Goal: Entertainment & Leisure: Consume media (video, audio)

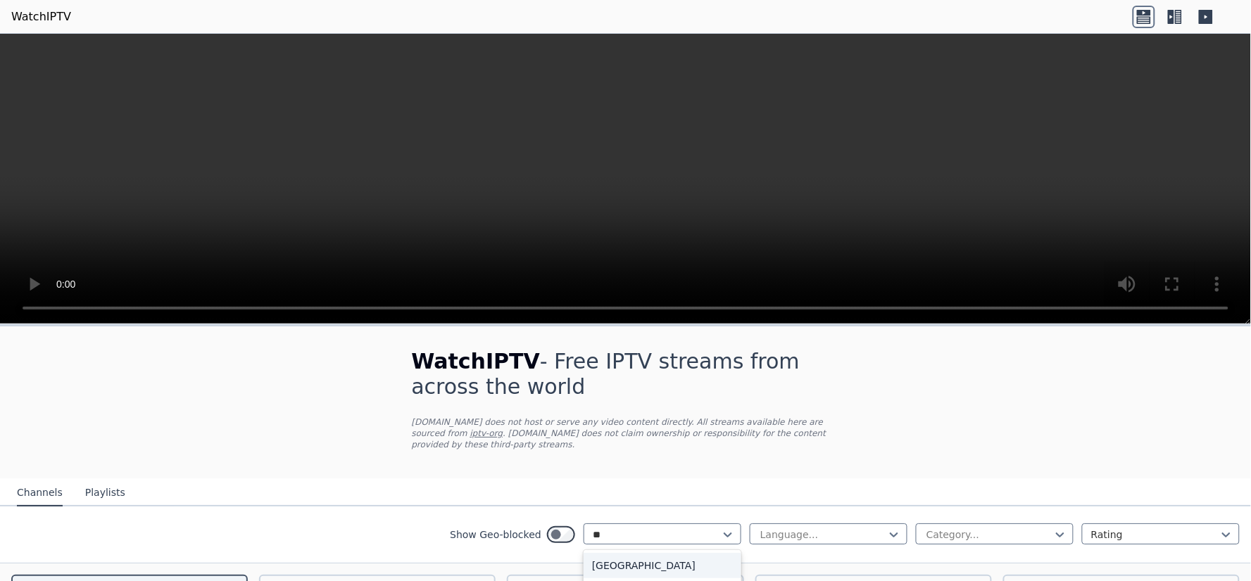
type input "***"
click at [601, 553] on div "[GEOGRAPHIC_DATA]" at bounding box center [662, 565] width 158 height 25
click at [804, 524] on div "Language..." at bounding box center [828, 534] width 158 height 21
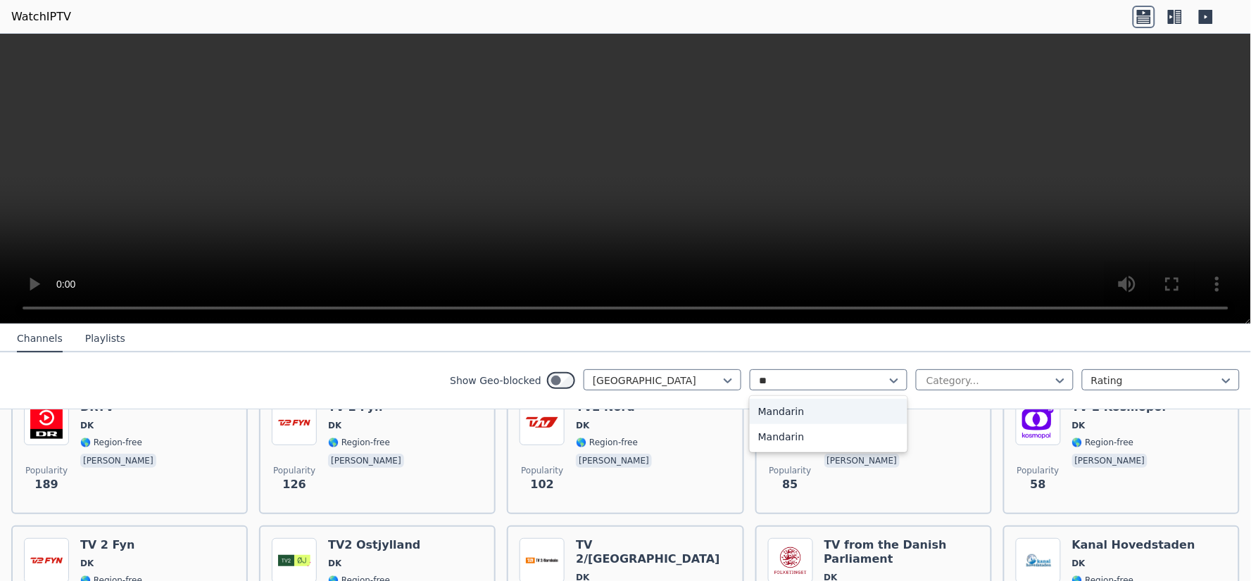
scroll to position [94, 0]
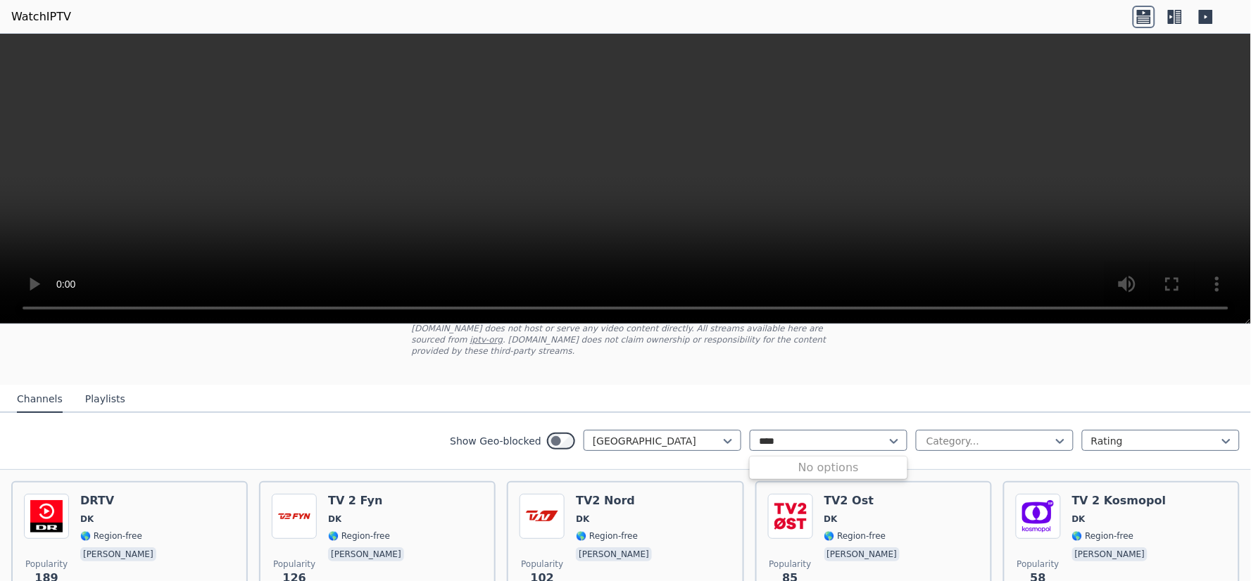
type input "****"
click at [1011, 347] on div "WatchIPTV - Free IPTV streams from across the world [DOMAIN_NAME] does not host…" at bounding box center [625, 588] width 1251 height 710
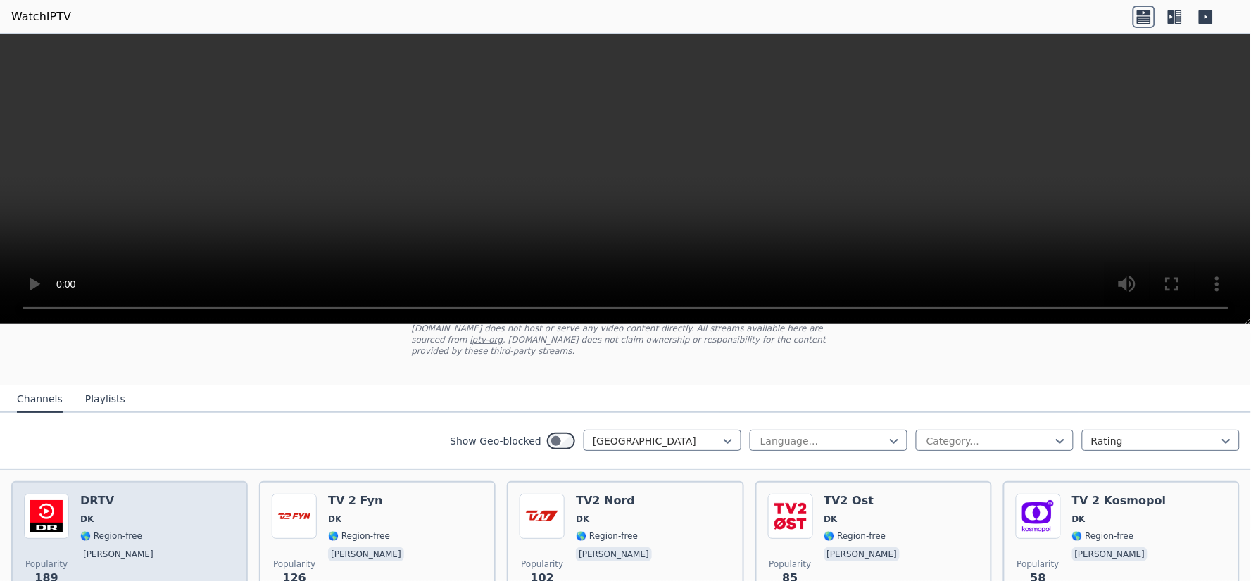
click at [96, 514] on span "DK" at bounding box center [119, 519] width 79 height 11
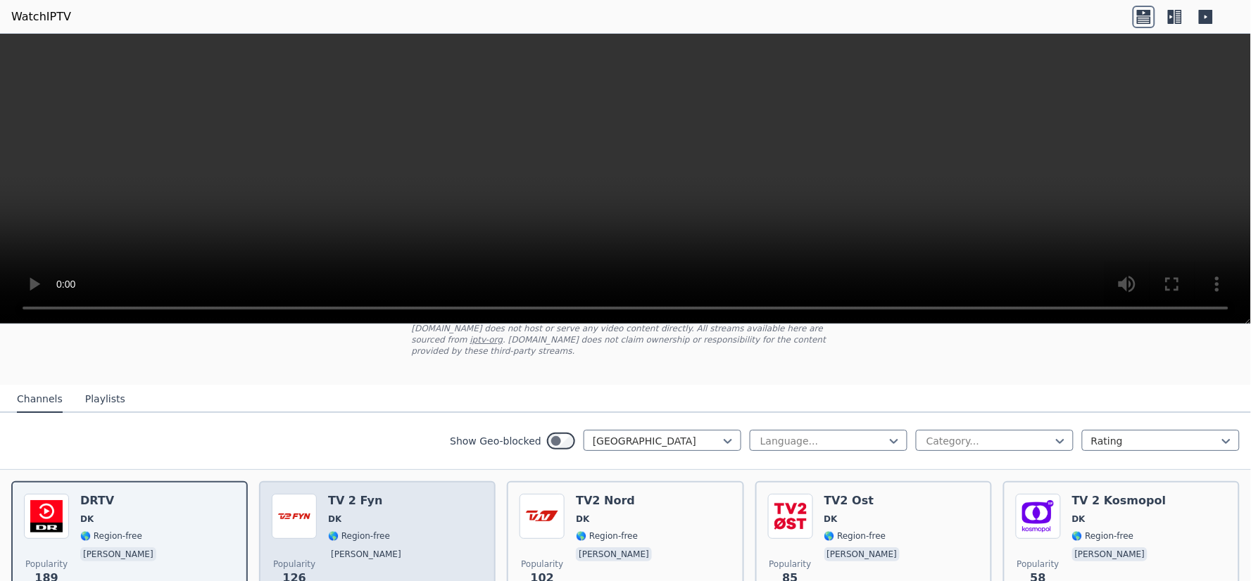
click at [352, 514] on span "DK" at bounding box center [367, 519] width 79 height 11
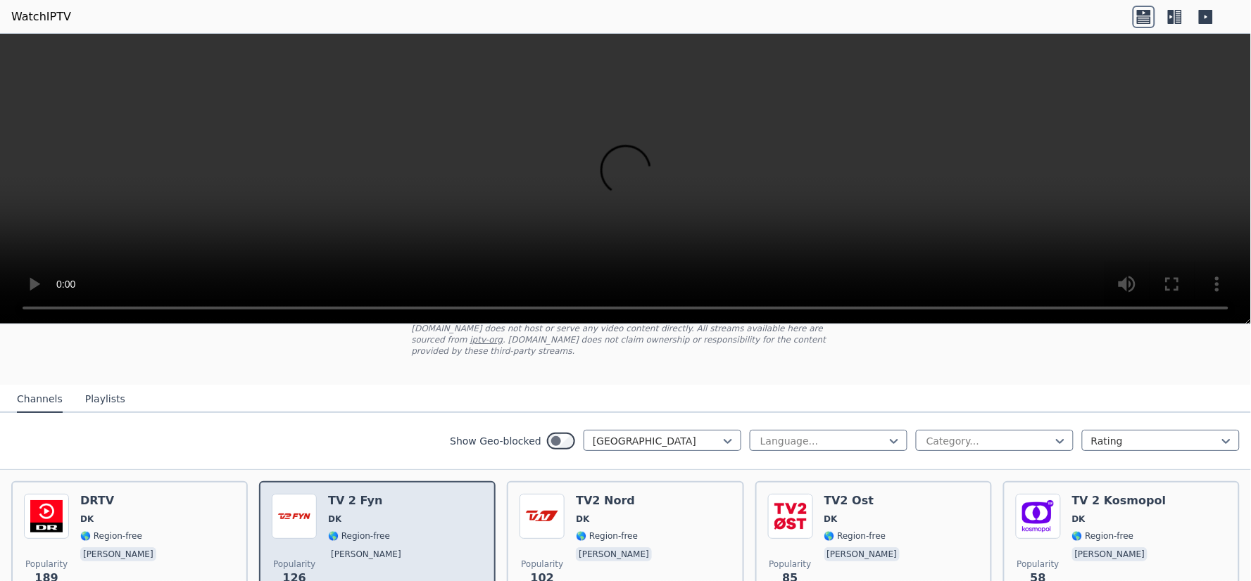
click at [355, 514] on span "DK" at bounding box center [367, 519] width 79 height 11
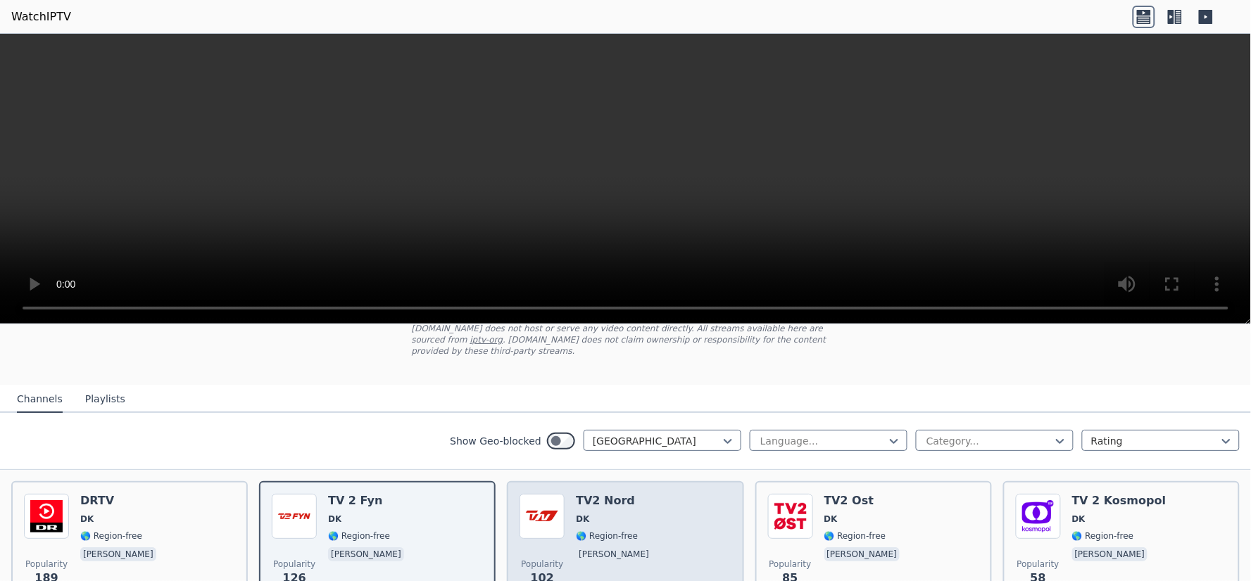
click at [617, 514] on span "DK" at bounding box center [615, 519] width 79 height 11
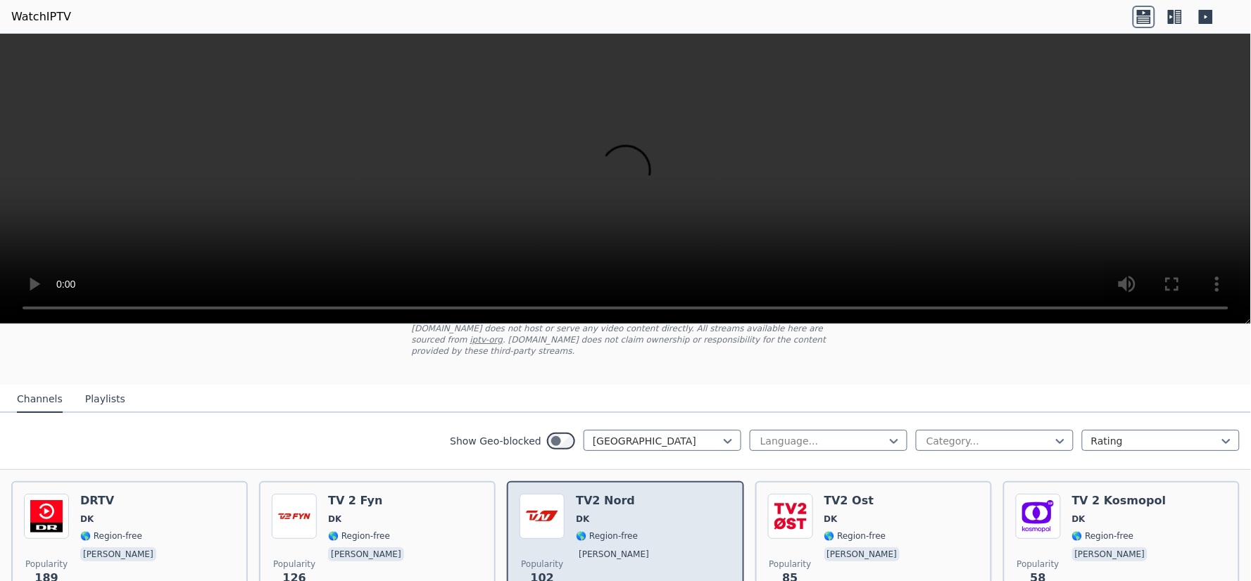
click at [617, 514] on span "DK" at bounding box center [615, 519] width 79 height 11
